Goal: Use online tool/utility: Utilize a website feature to perform a specific function

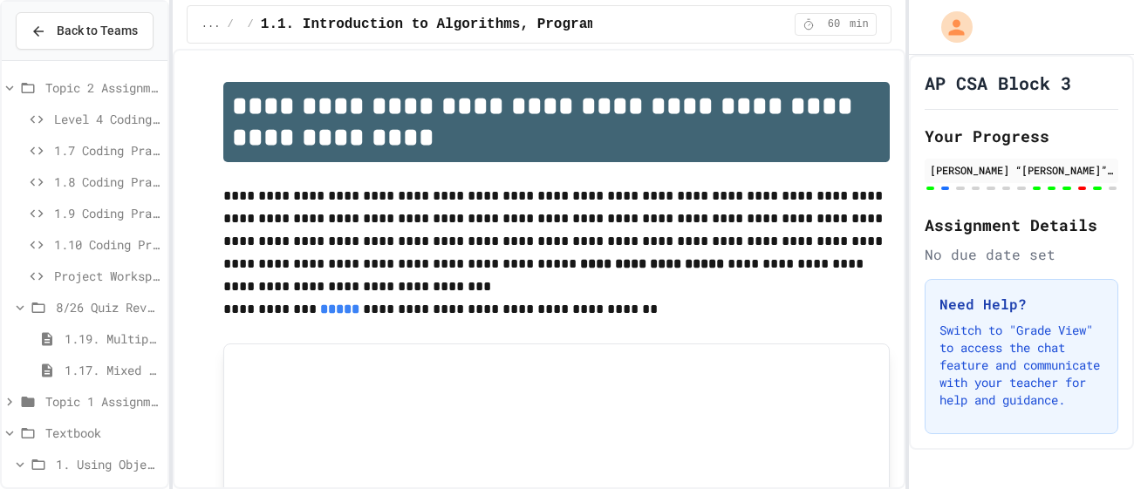
click at [97, 284] on span "Project Workspace" at bounding box center [107, 276] width 106 height 18
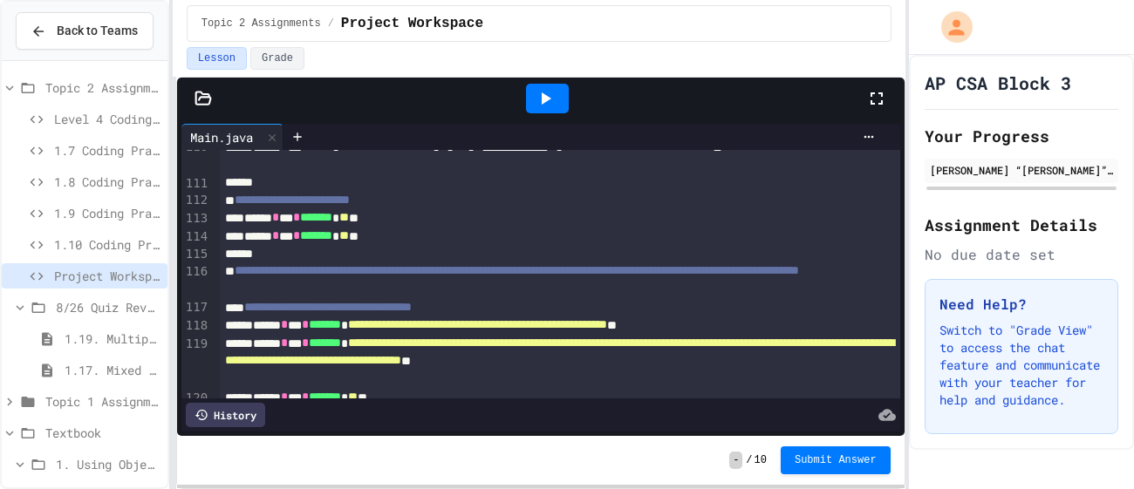
scroll to position [2457, 0]
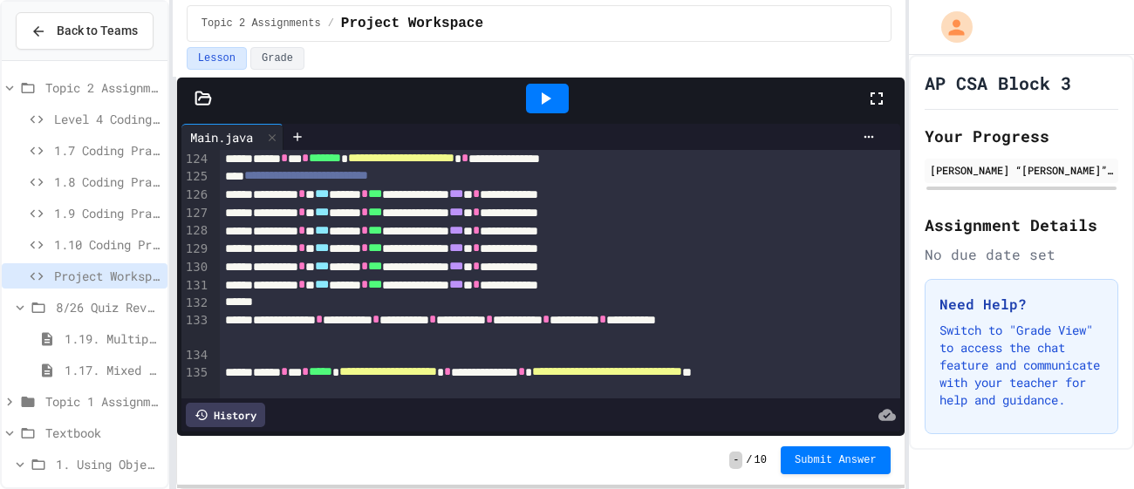
click at [545, 88] on icon at bounding box center [545, 98] width 21 height 21
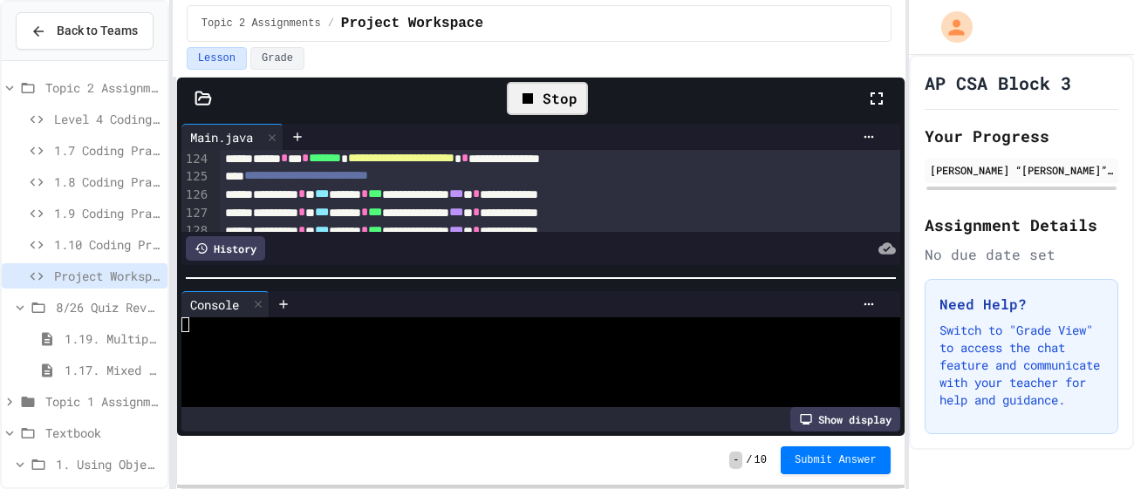
click at [423, 379] on div at bounding box center [530, 384] width 699 height 15
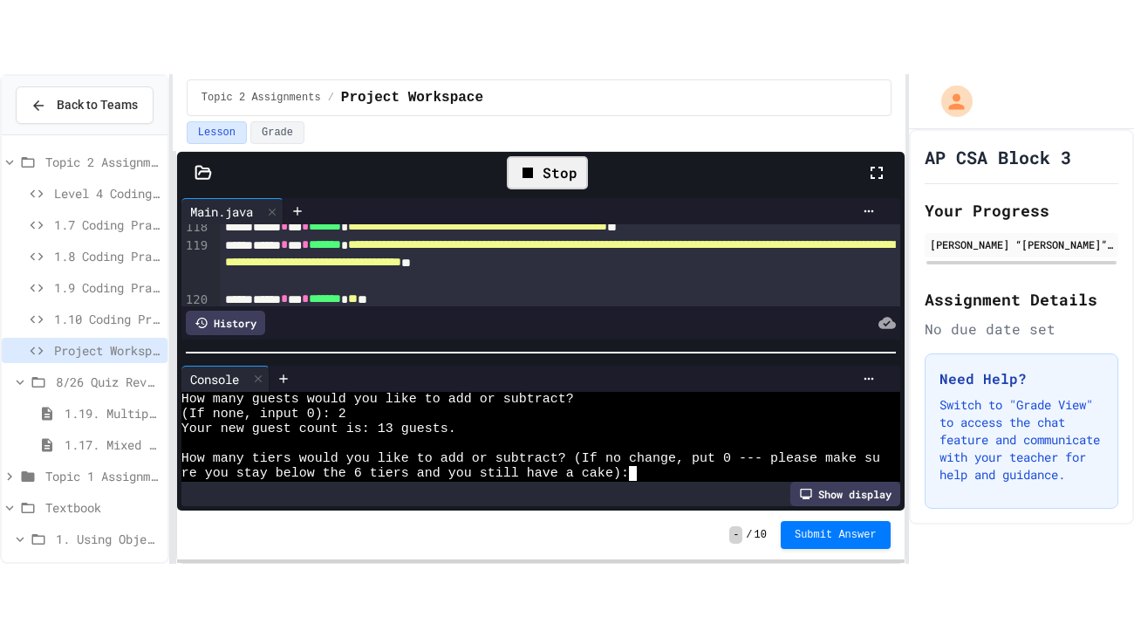
scroll to position [2315, 0]
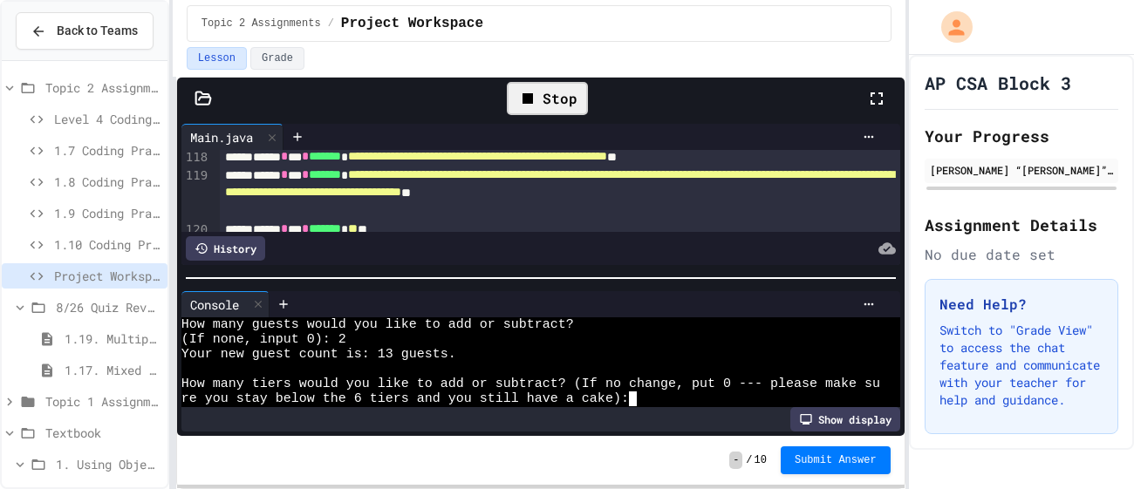
click at [862, 97] on div "Stop" at bounding box center [547, 98] width 637 height 51
click at [881, 109] on div at bounding box center [885, 98] width 38 height 51
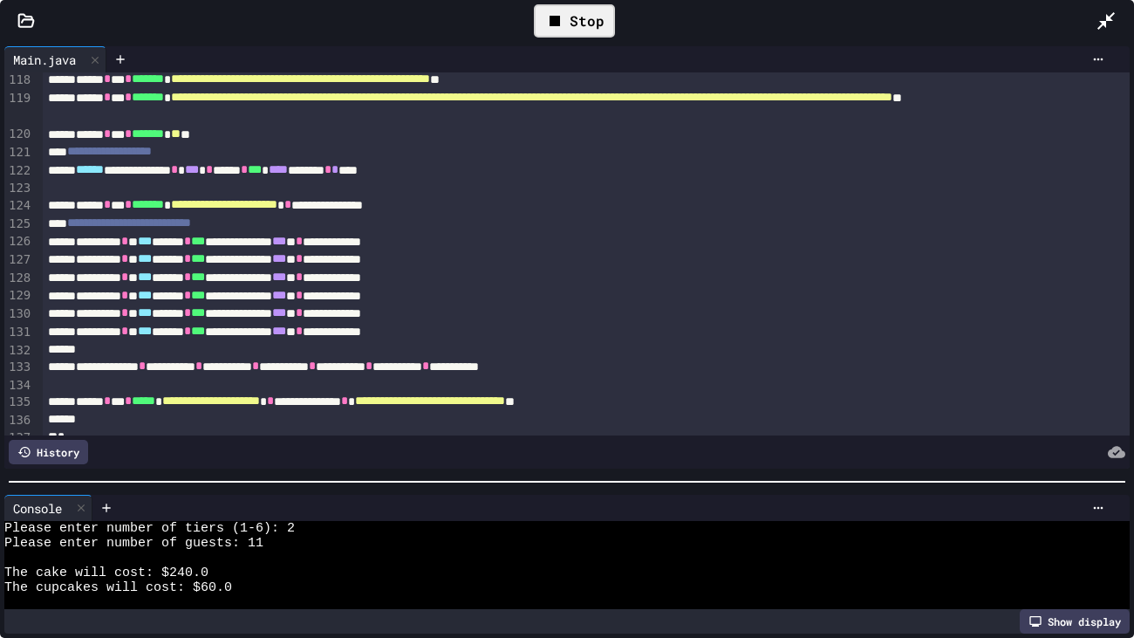
scroll to position [104, 0]
click at [340, 487] on div at bounding box center [567, 481] width 1134 height 17
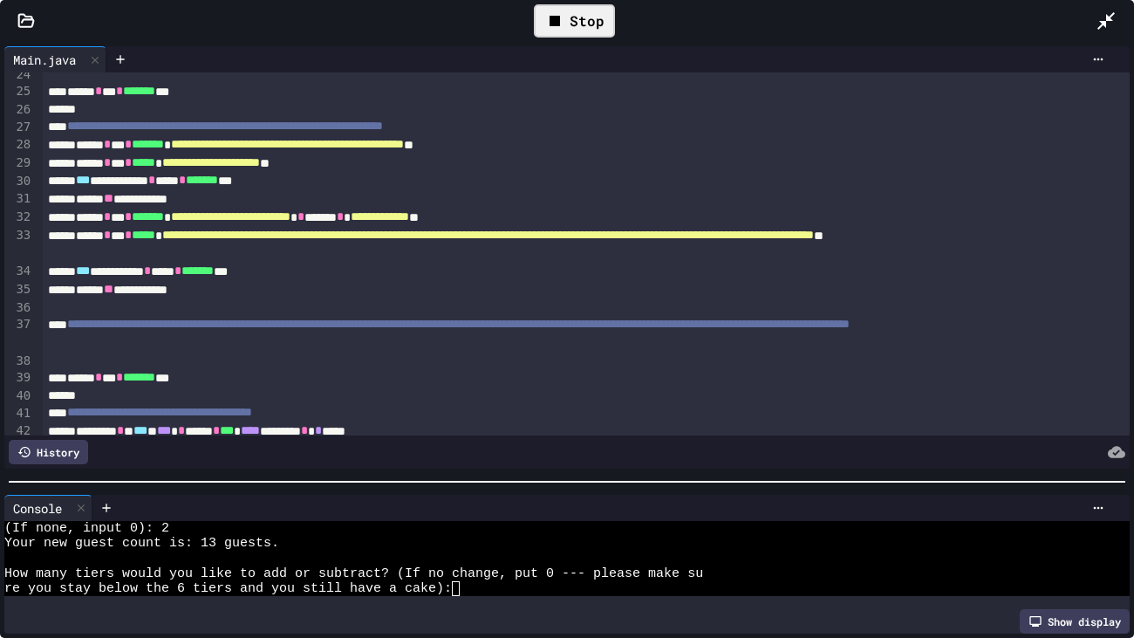
scroll to position [413, 0]
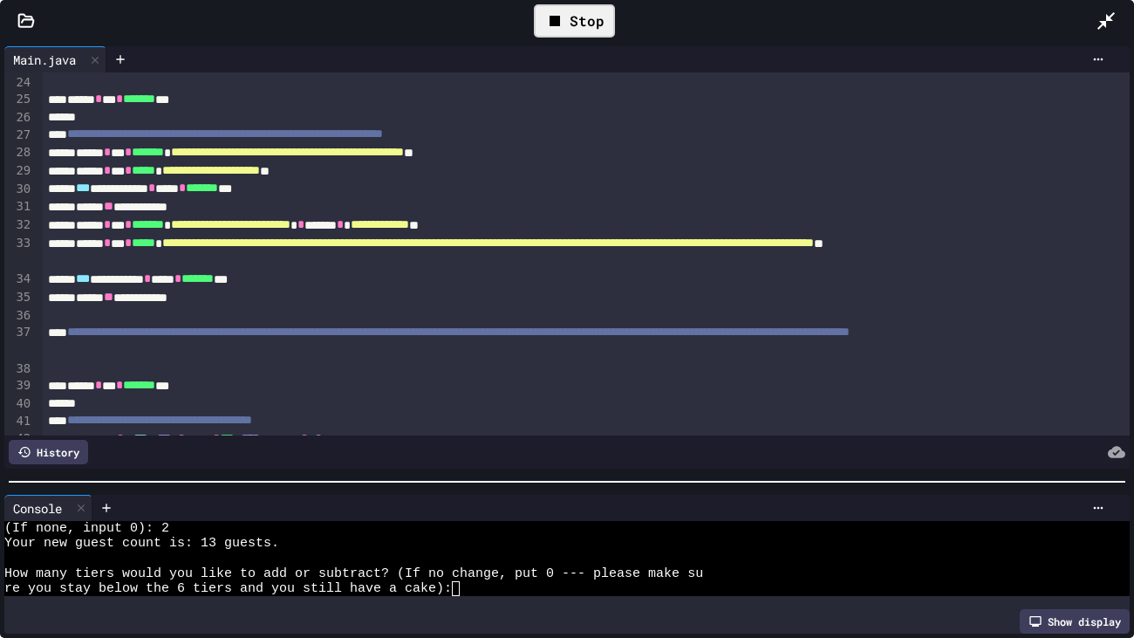
click at [772, 243] on span "**********" at bounding box center [488, 242] width 652 height 12
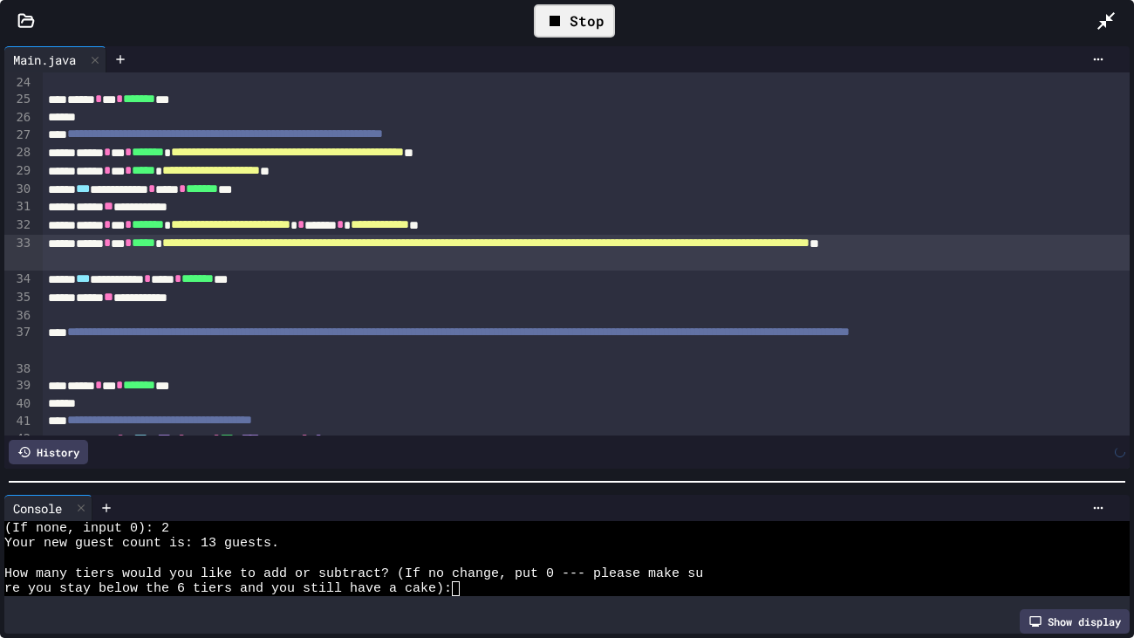
click at [603, 23] on div "Stop" at bounding box center [574, 20] width 81 height 33
click at [603, 23] on div at bounding box center [574, 20] width 60 height 47
click at [583, 21] on div at bounding box center [574, 21] width 43 height 30
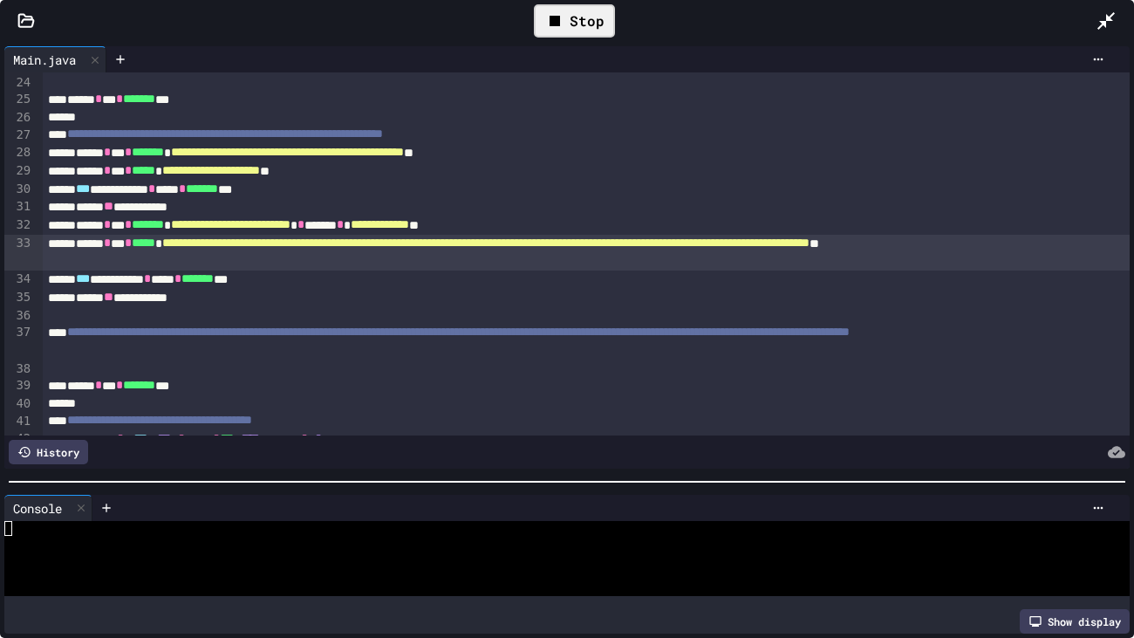
scroll to position [0, 0]
click at [228, 489] on div at bounding box center [557, 558] width 1107 height 15
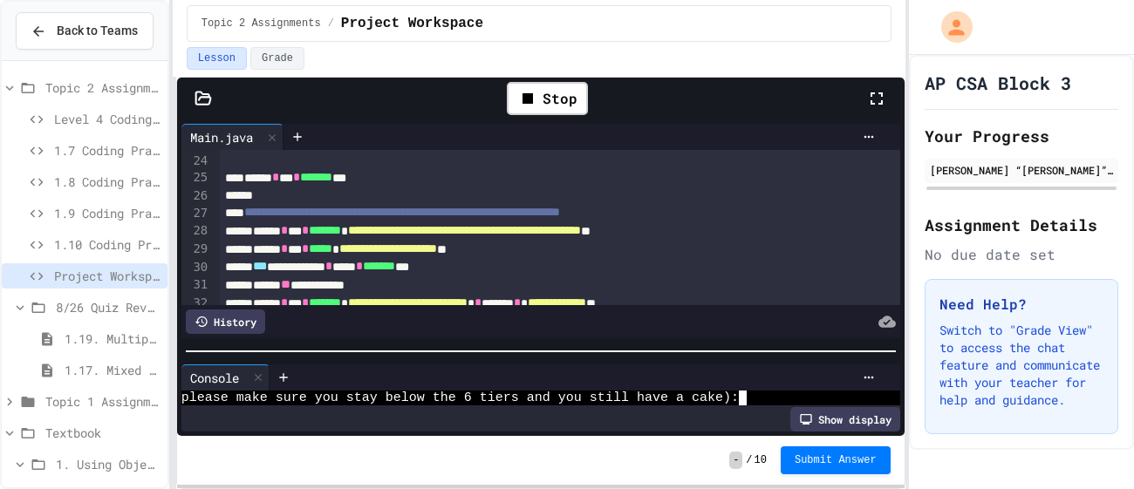
scroll to position [164, 0]
